Goal: Task Accomplishment & Management: Manage account settings

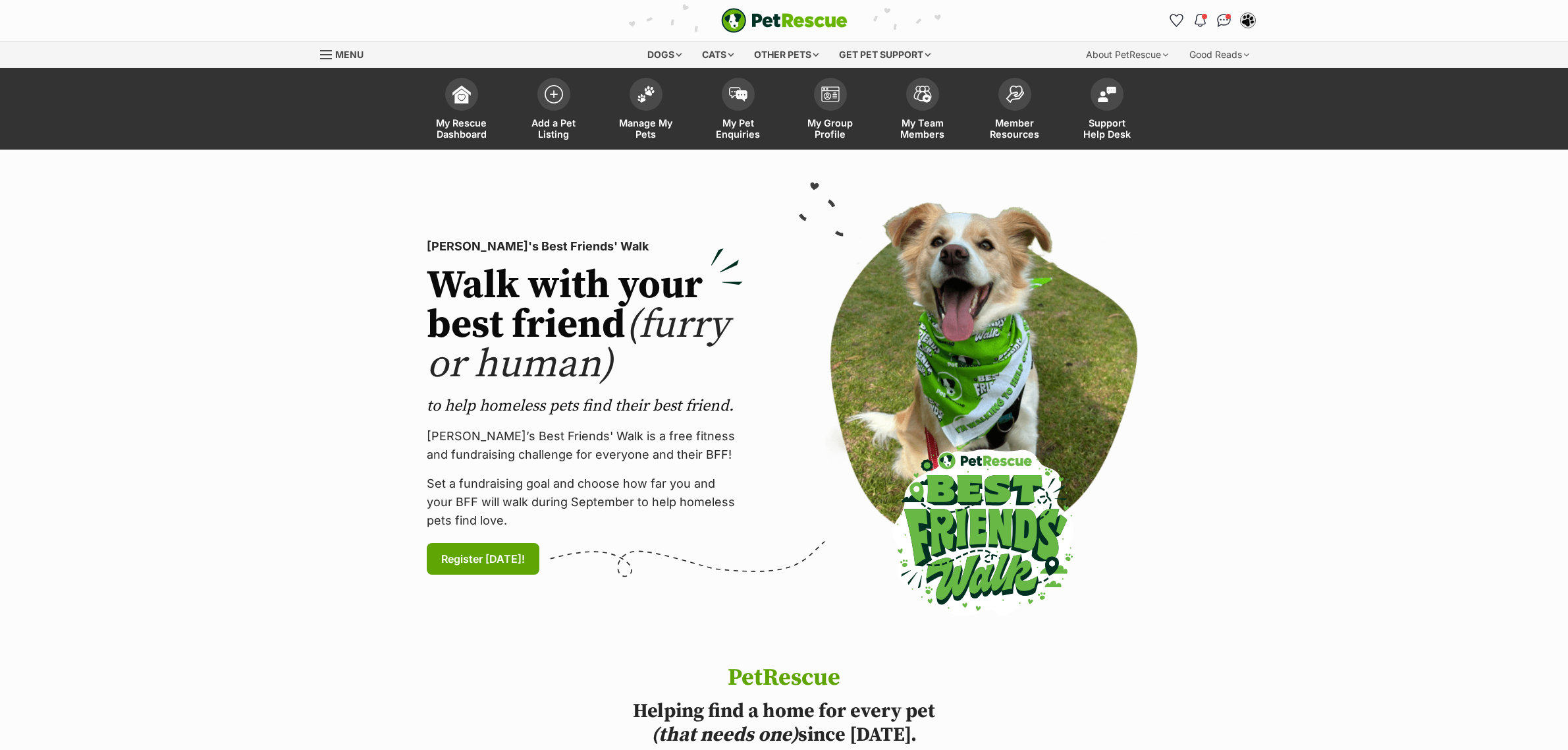
click at [679, 109] on link "Manage My Pets" at bounding box center [646, 110] width 92 height 79
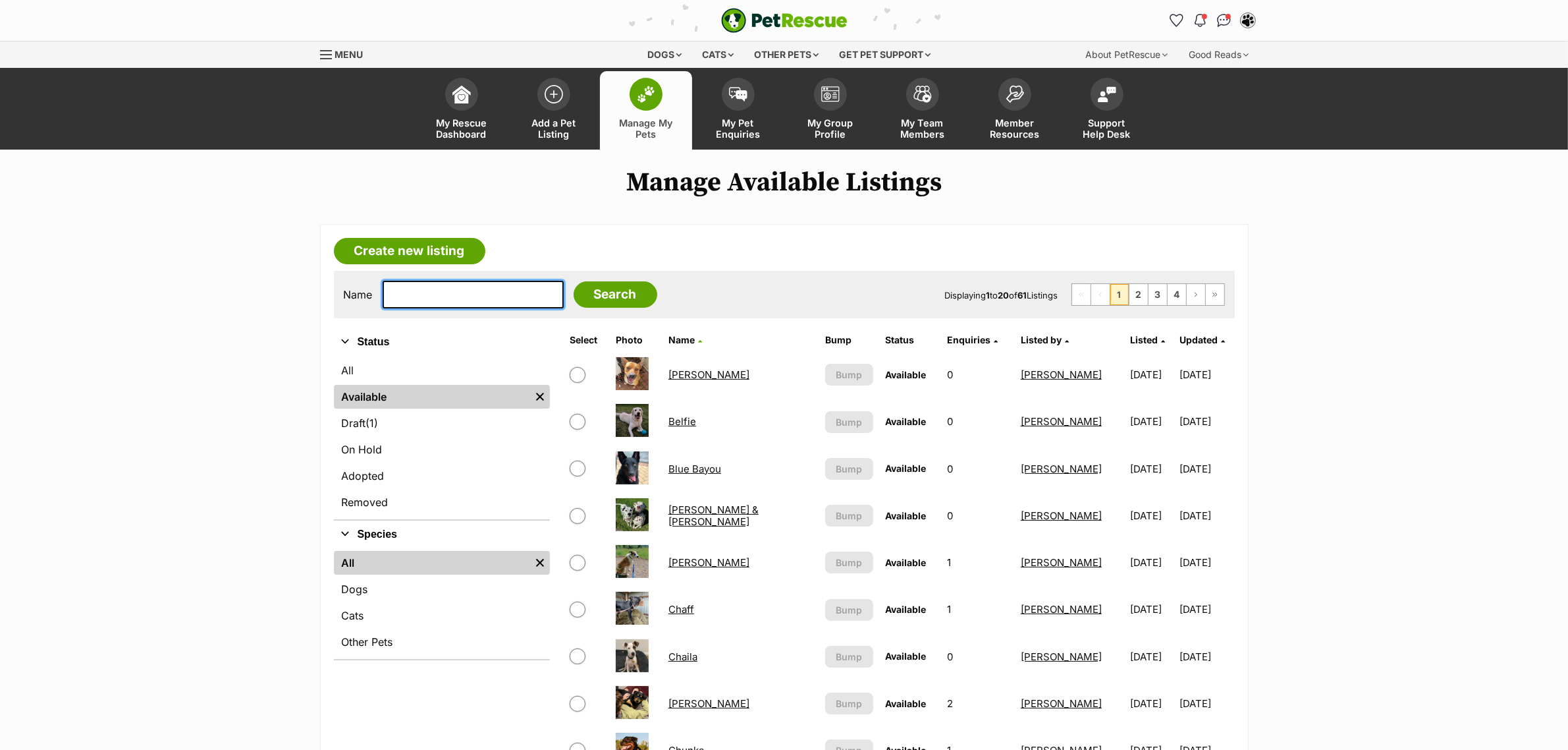
click at [488, 284] on input "text" at bounding box center [473, 295] width 181 height 27
click at [1130, 337] on span "Listed" at bounding box center [1144, 339] width 27 height 11
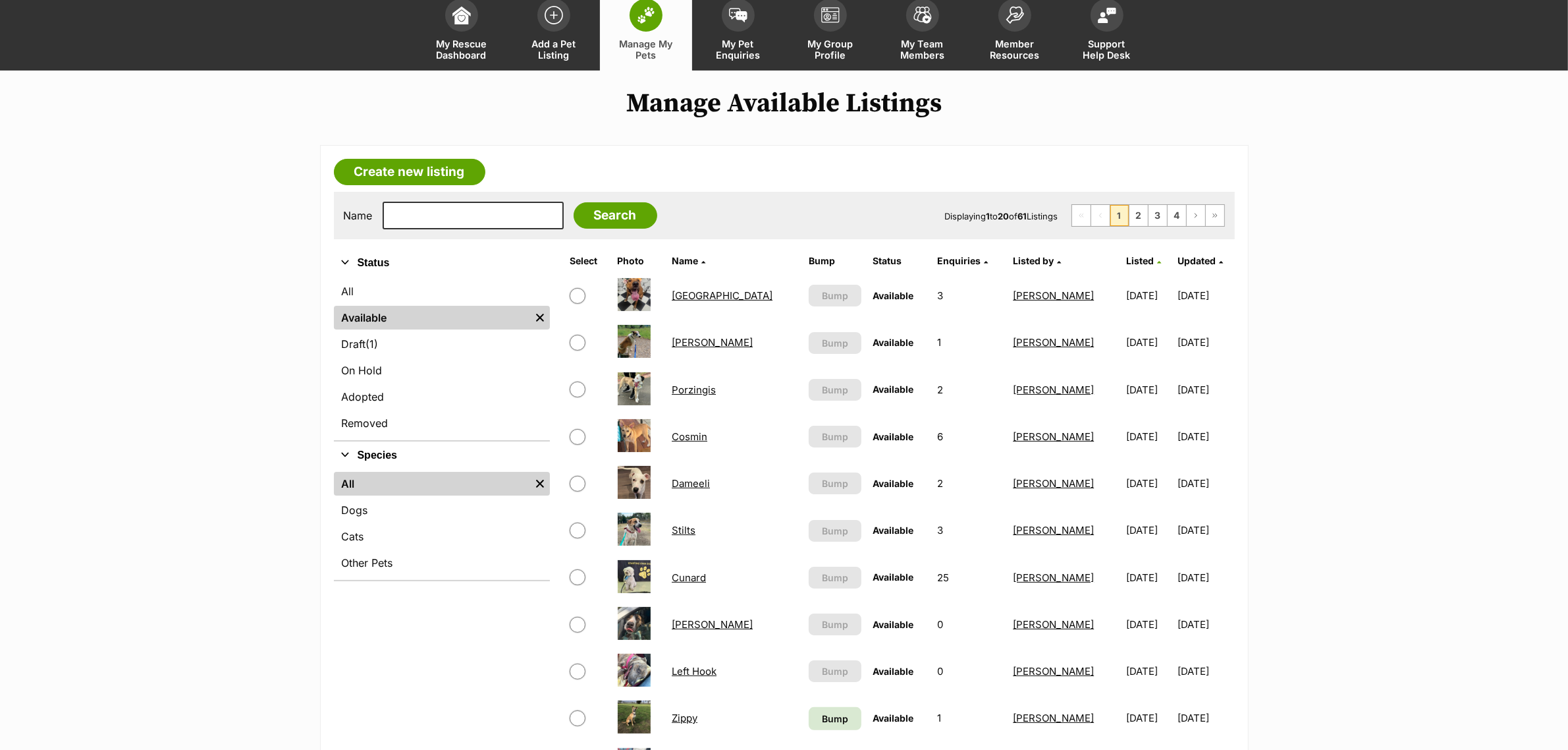
scroll to position [82, 0]
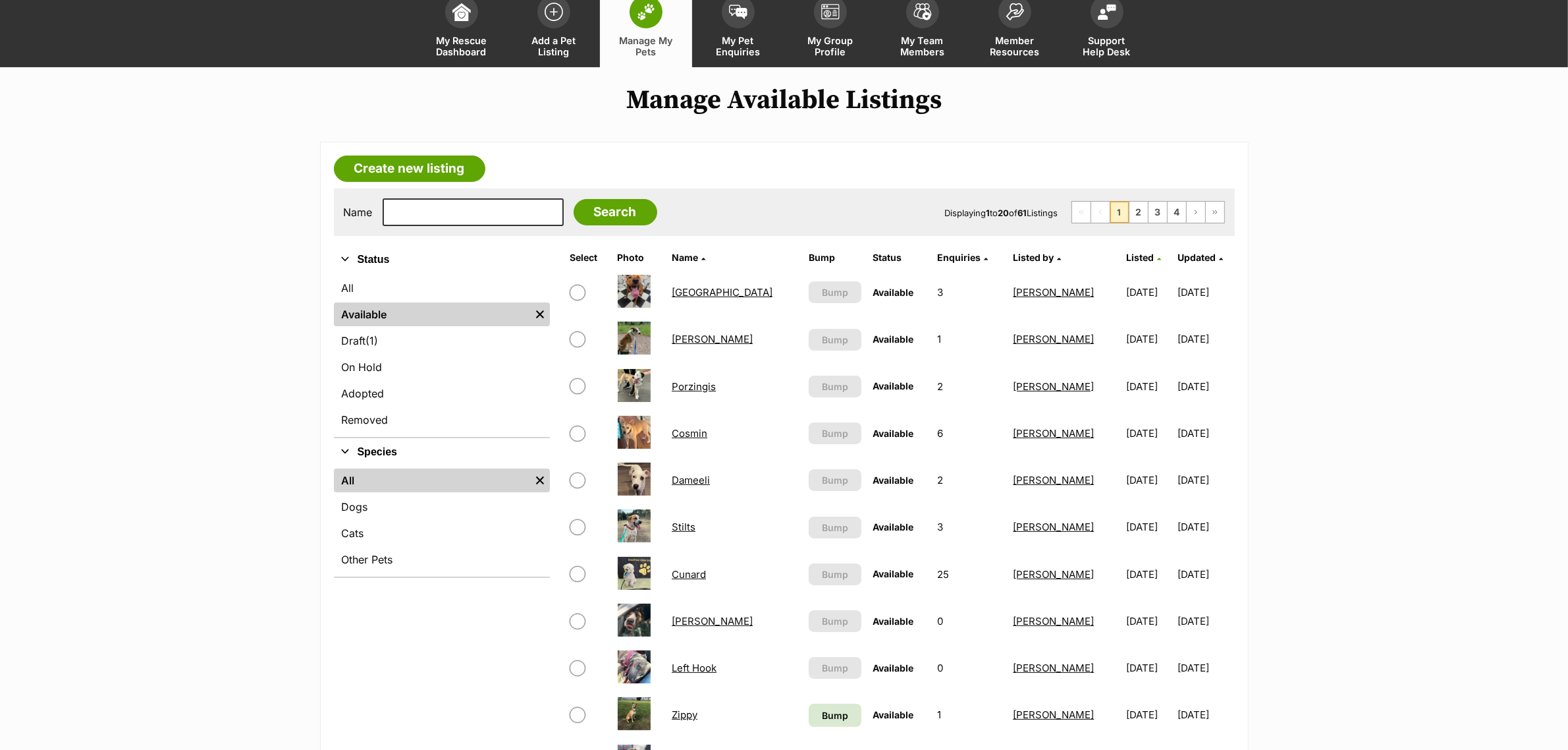
click at [1126, 254] on span "Listed" at bounding box center [1140, 257] width 27 height 11
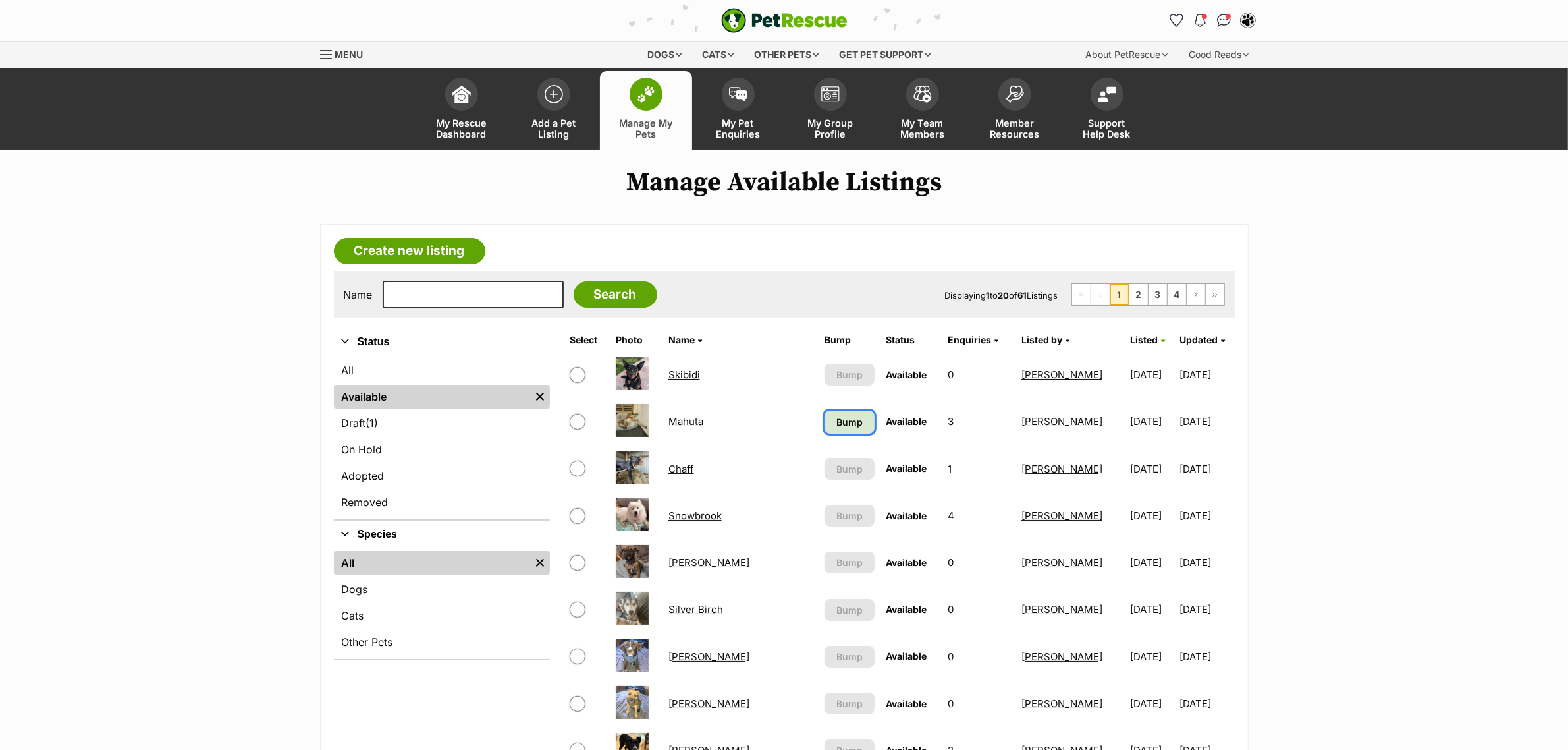
click at [836, 422] on span "Bump" at bounding box center [849, 422] width 26 height 14
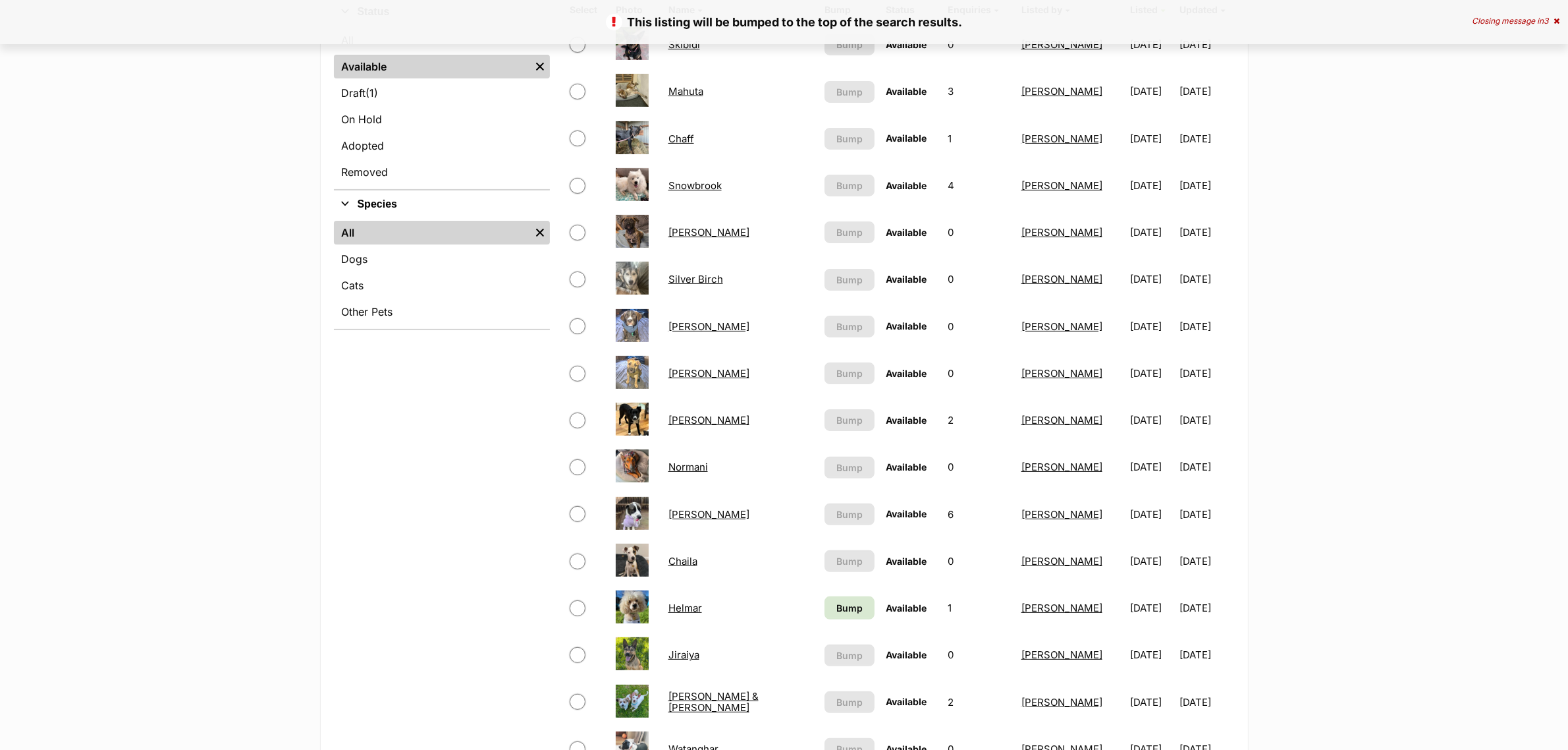
scroll to position [412, 0]
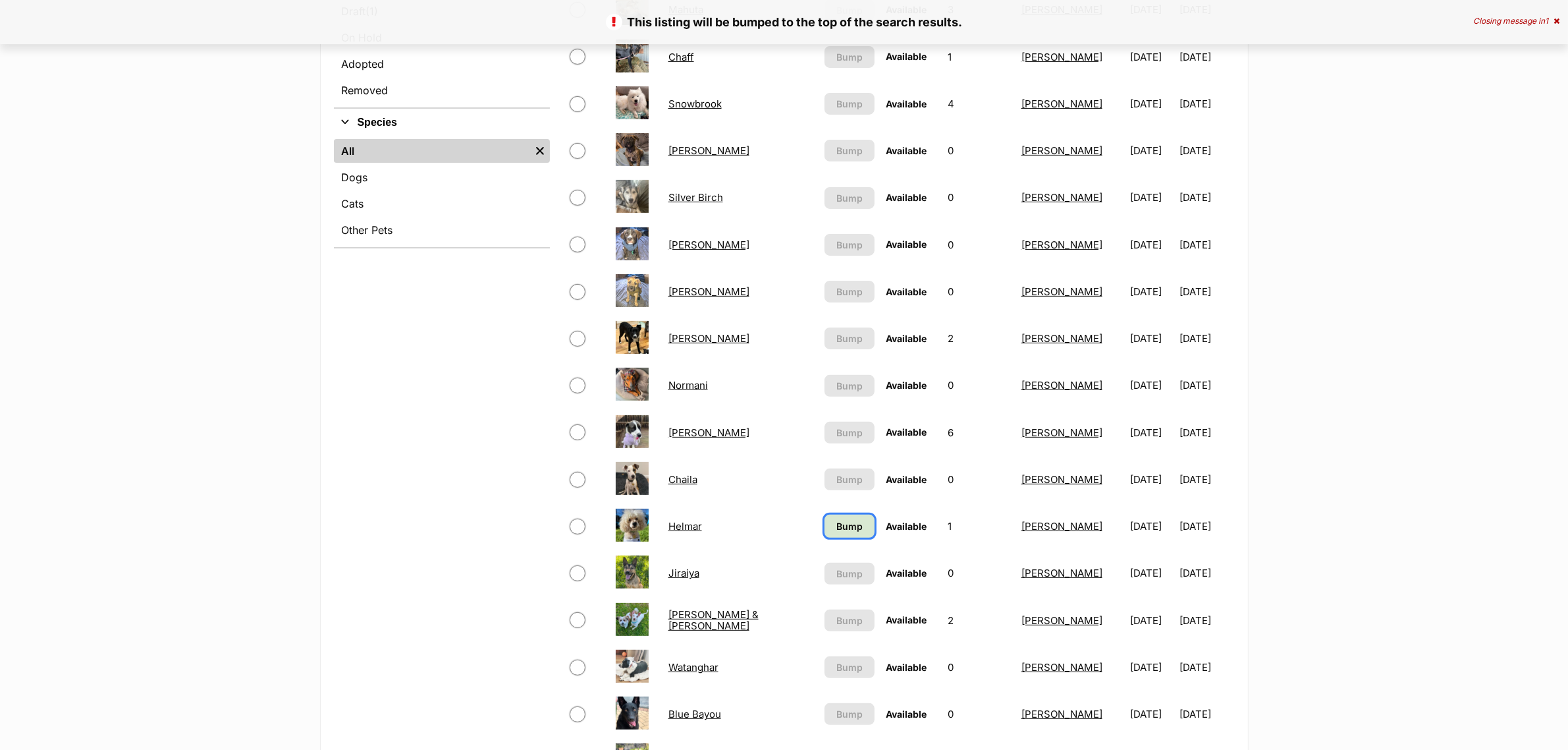
click at [836, 519] on span "Bump" at bounding box center [849, 526] width 26 height 14
